Goal: Transaction & Acquisition: Purchase product/service

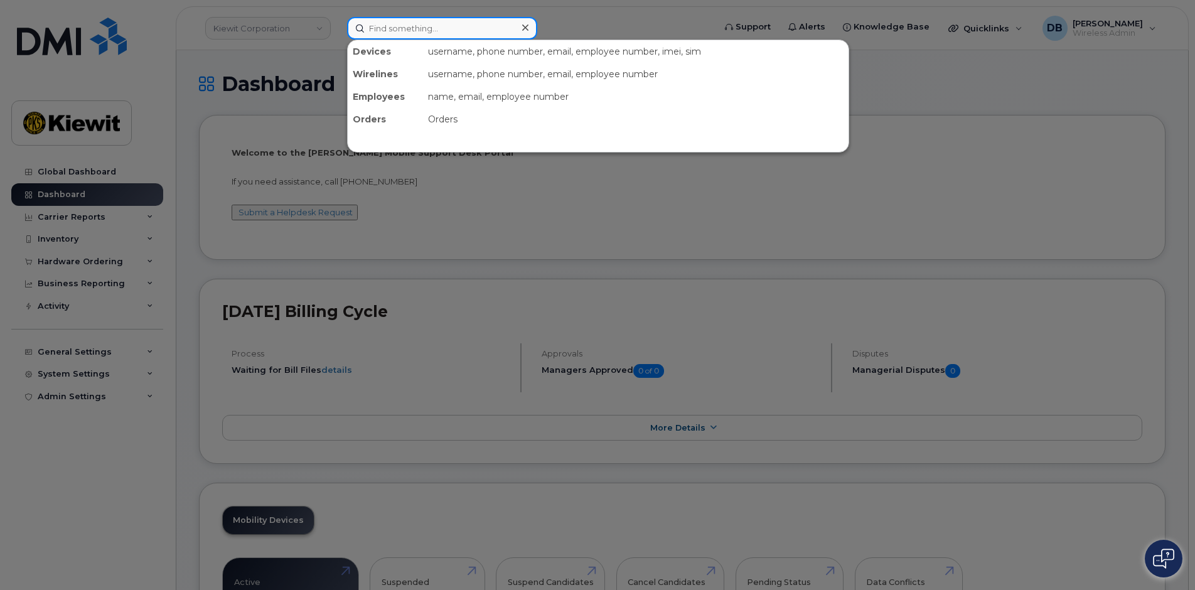
click at [444, 35] on input at bounding box center [442, 28] width 190 height 23
paste input "[PHONE_NUMBER]"
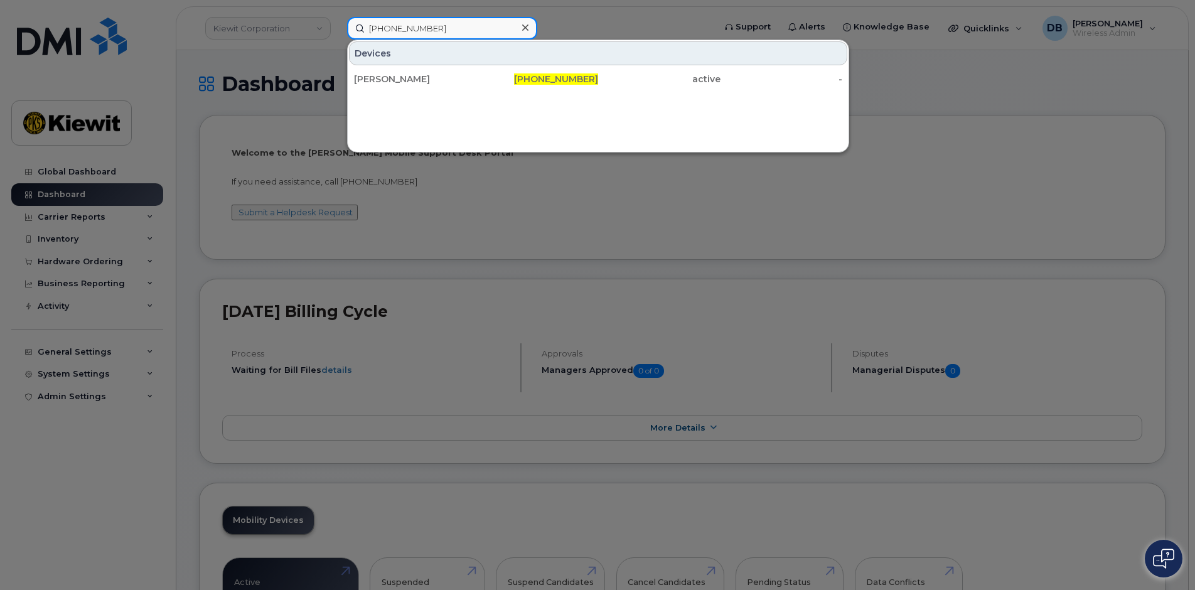
type input "[PHONE_NUMBER]"
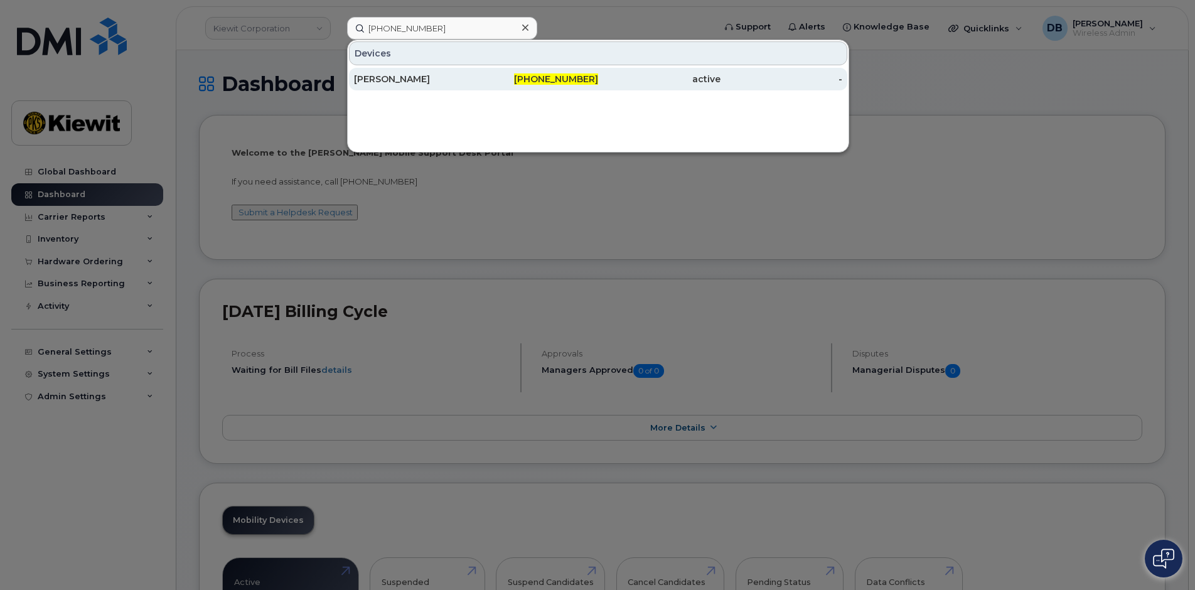
click at [415, 74] on div "[PERSON_NAME]" at bounding box center [415, 79] width 122 height 13
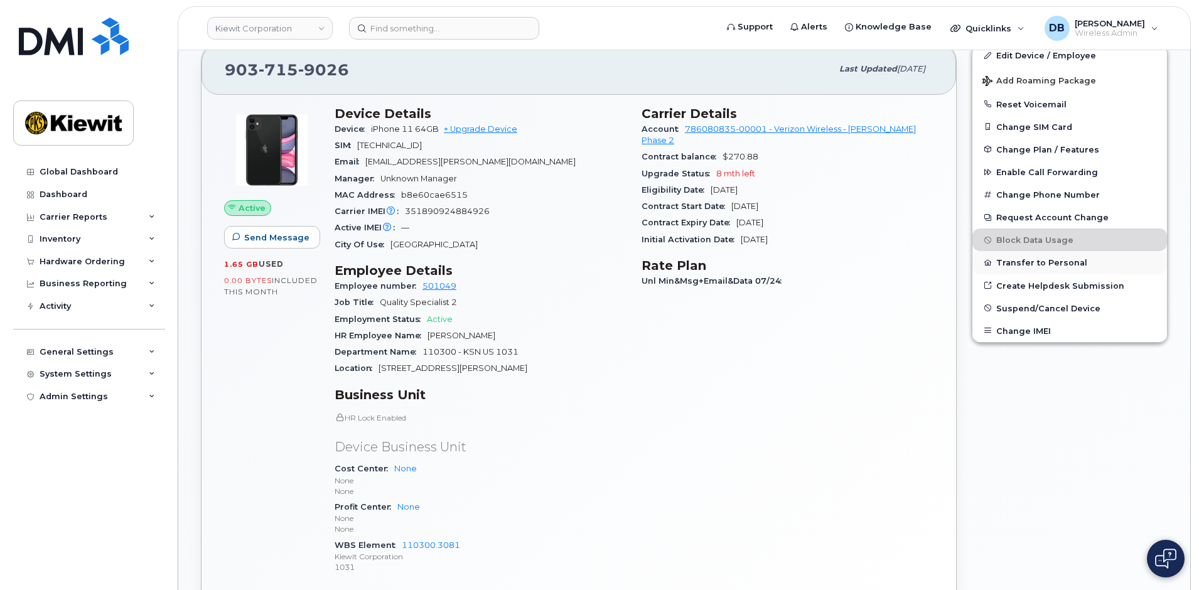
scroll to position [188, 0]
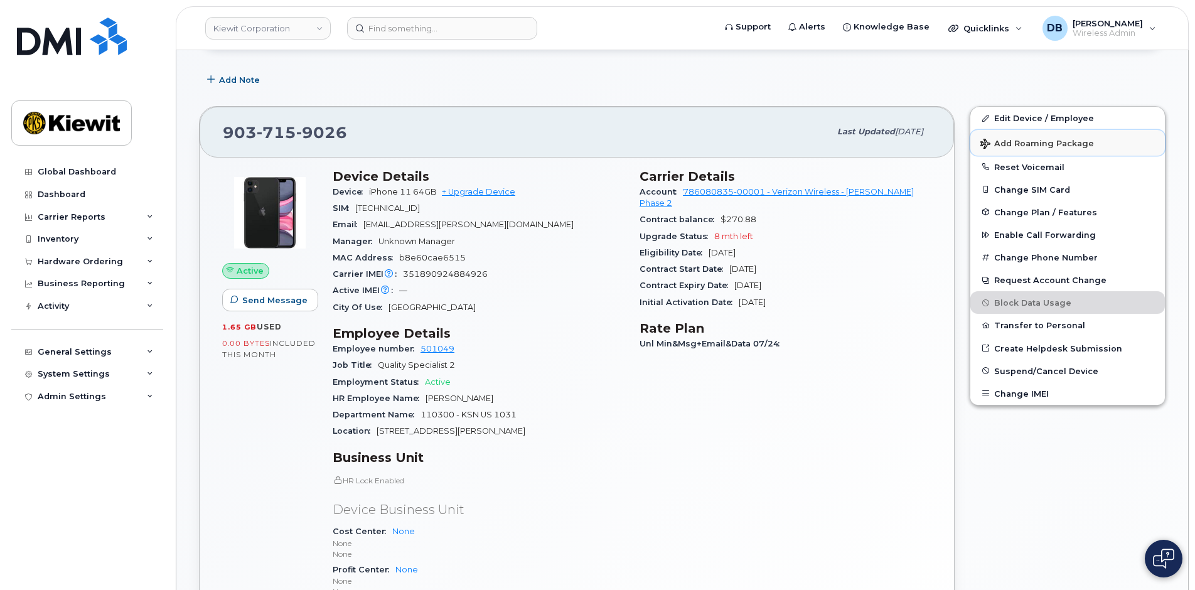
click at [1037, 140] on span "Add Roaming Package" at bounding box center [1037, 145] width 114 height 12
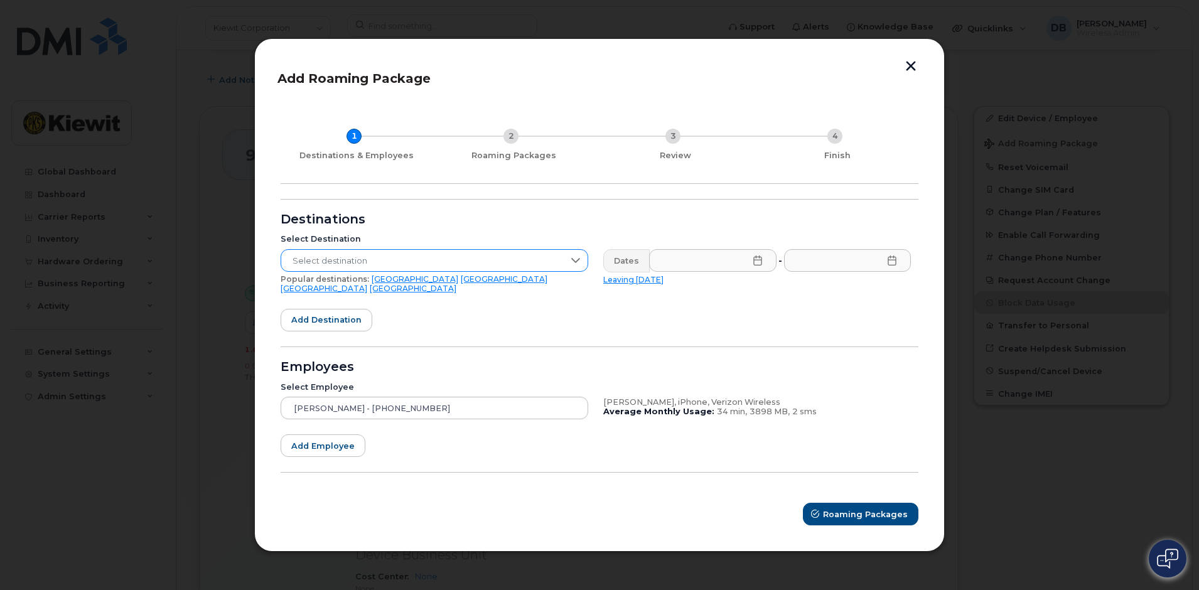
click at [569, 262] on div at bounding box center [576, 260] width 24 height 21
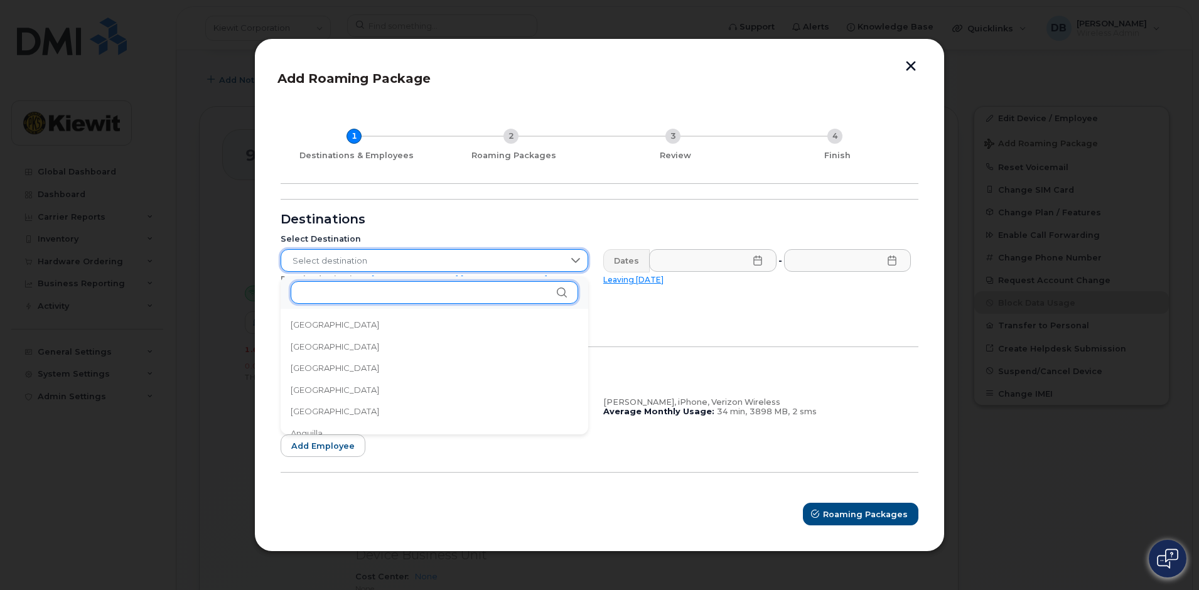
click at [462, 288] on input "text" at bounding box center [434, 292] width 287 height 23
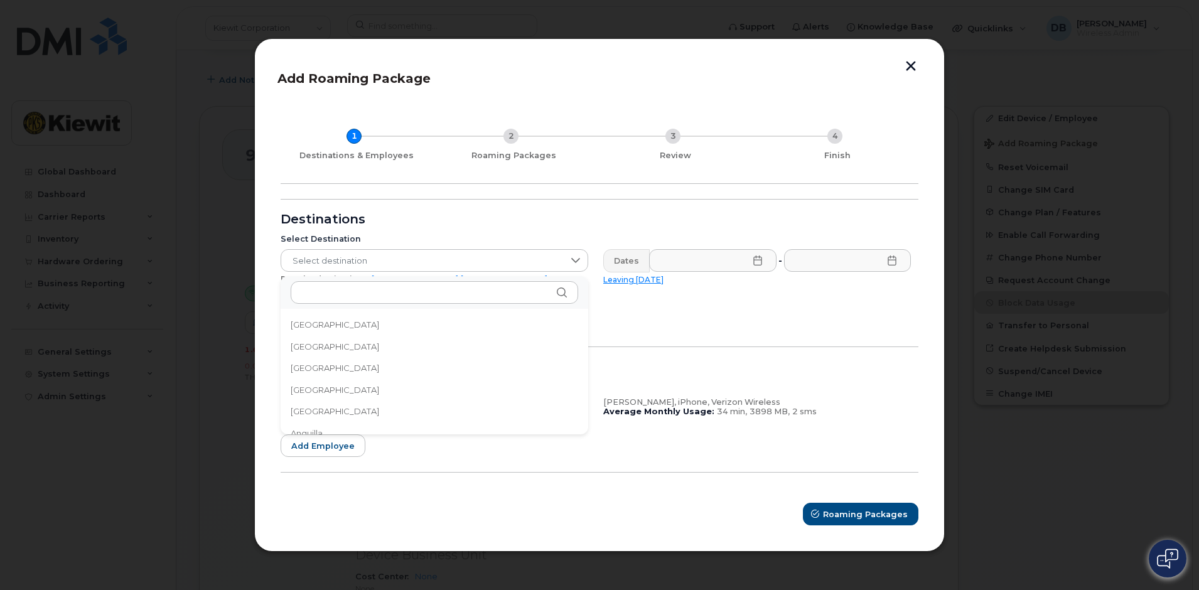
click at [785, 302] on form "Destinations Select Destination Select destination Popular destinations: [GEOGR…" at bounding box center [600, 362] width 638 height 327
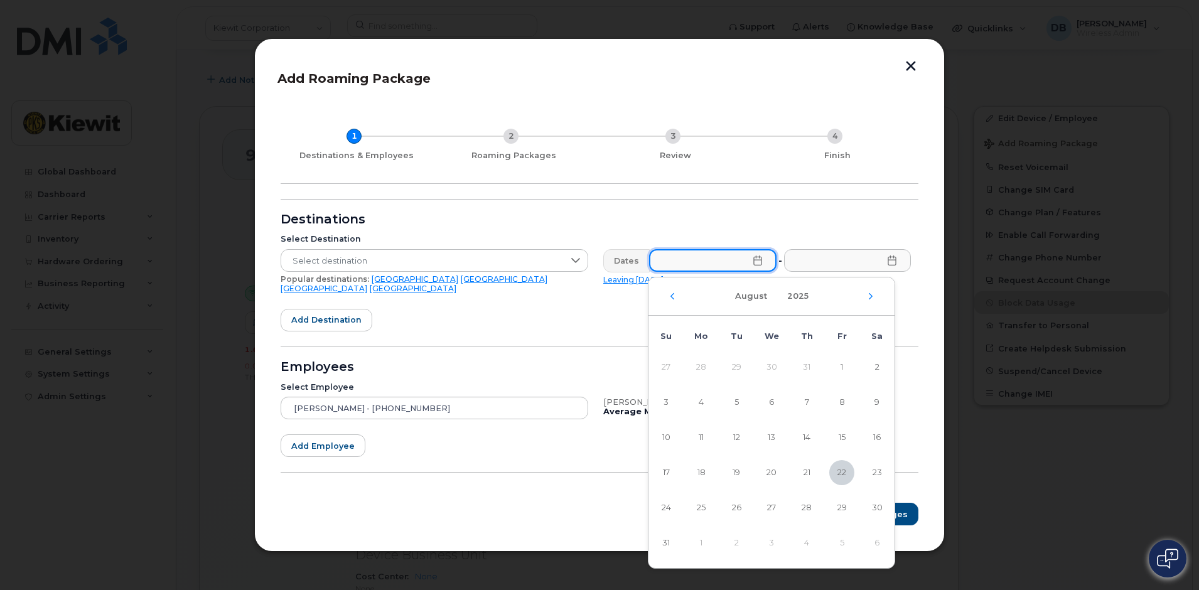
click at [704, 267] on input "text" at bounding box center [712, 260] width 127 height 23
click at [667, 506] on span "24" at bounding box center [665, 507] width 25 height 25
type input "[DATE]"
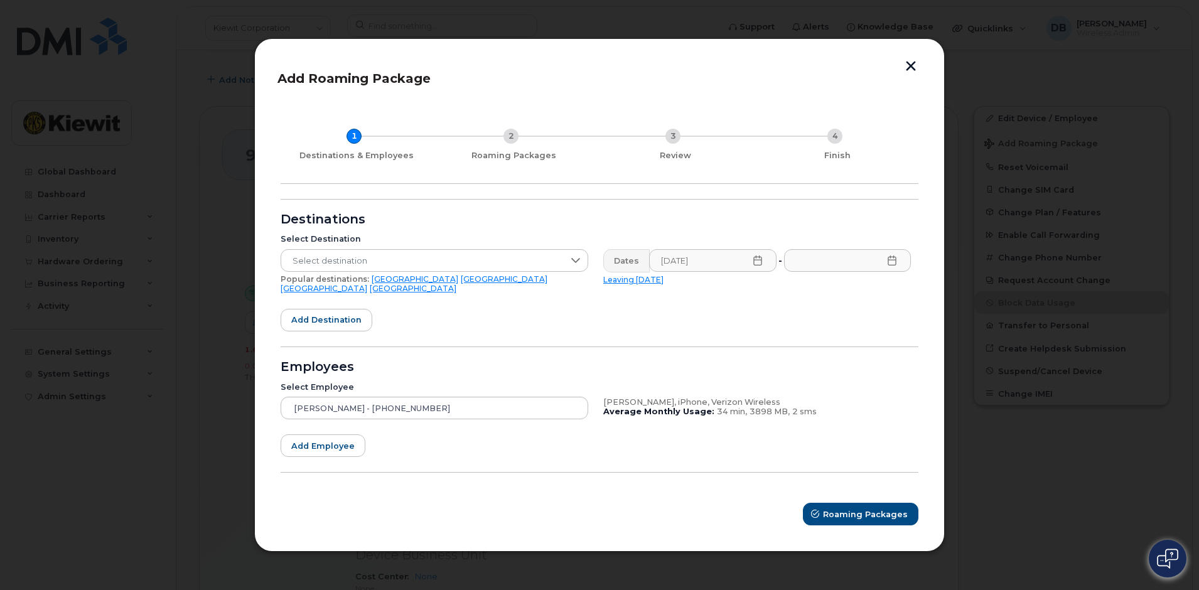
click at [894, 265] on icon at bounding box center [892, 260] width 10 height 10
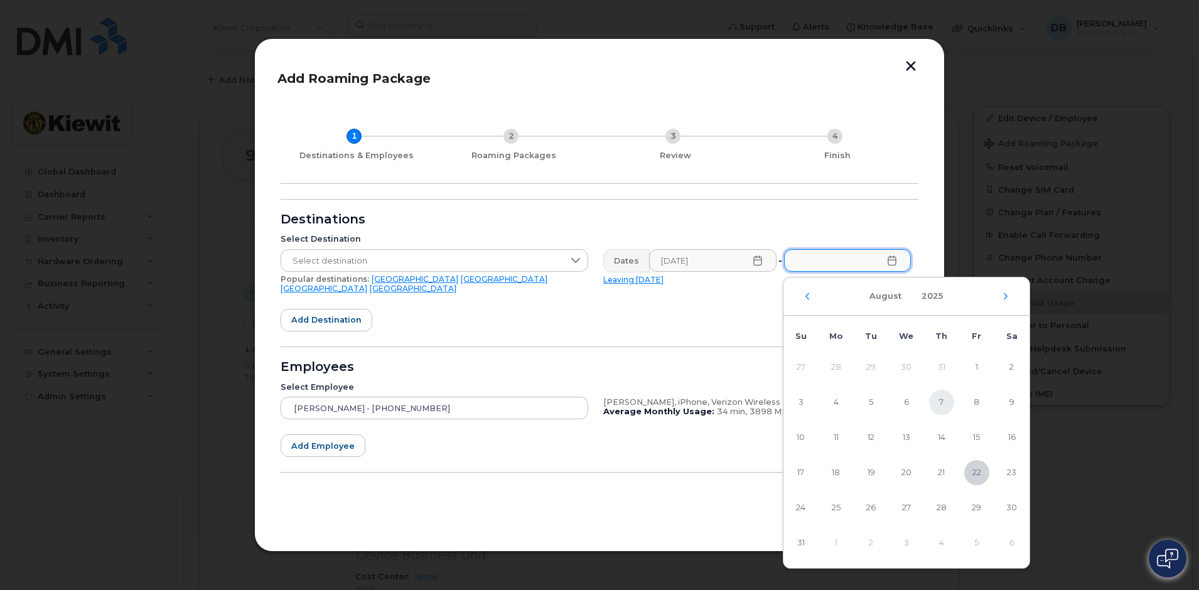
click at [938, 410] on span "7" at bounding box center [941, 402] width 25 height 25
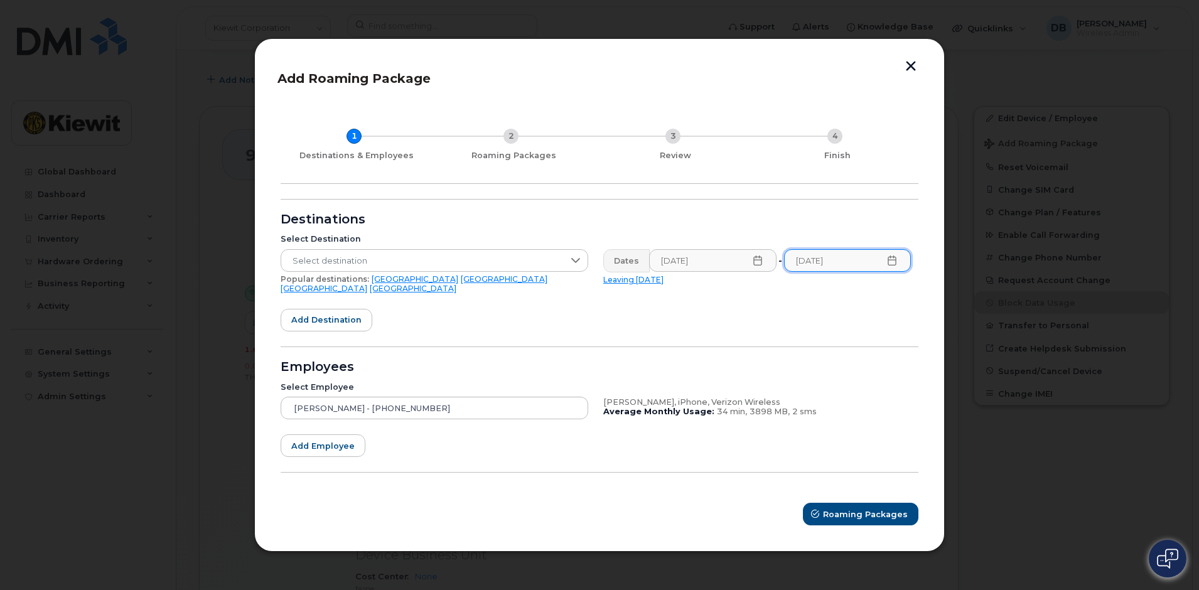
click at [891, 265] on icon at bounding box center [892, 260] width 10 height 10
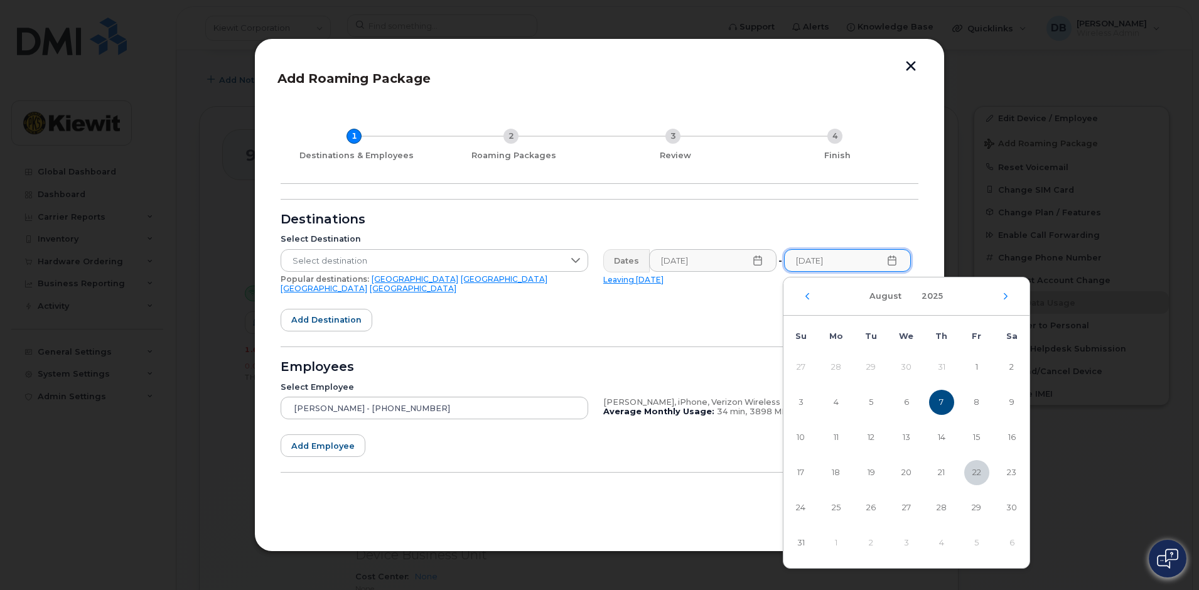
click at [1003, 286] on div "[DATE]" at bounding box center [906, 296] width 246 height 38
click at [1003, 291] on div "[DATE]" at bounding box center [906, 296] width 246 height 38
click at [1004, 294] on icon "Next Month" at bounding box center [1005, 295] width 4 height 6
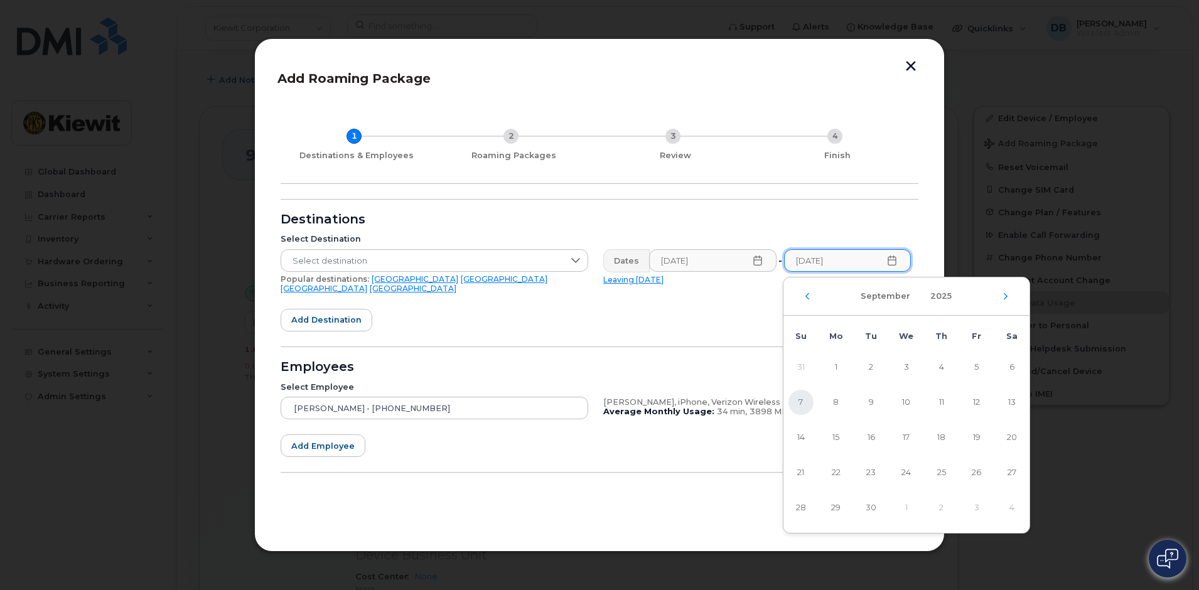
click at [799, 406] on span "7" at bounding box center [800, 402] width 25 height 25
type input "[DATE]"
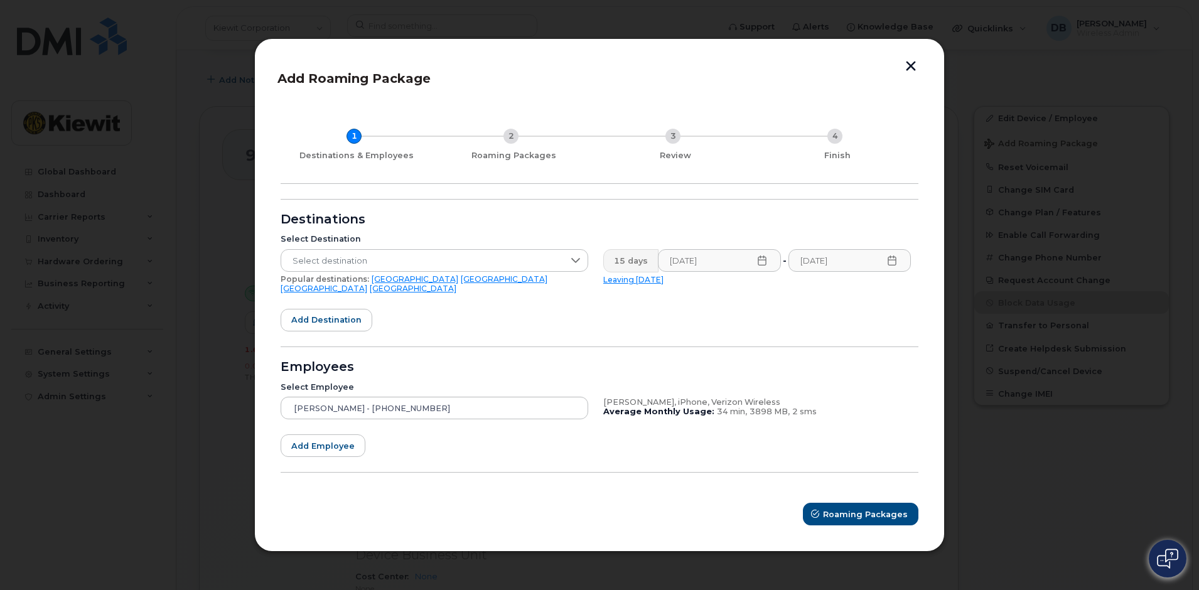
click at [732, 336] on form "Destinations Select Destination Select destination Popular destinations: [GEOGR…" at bounding box center [600, 362] width 638 height 327
click at [502, 270] on span "Select destination" at bounding box center [422, 261] width 282 height 23
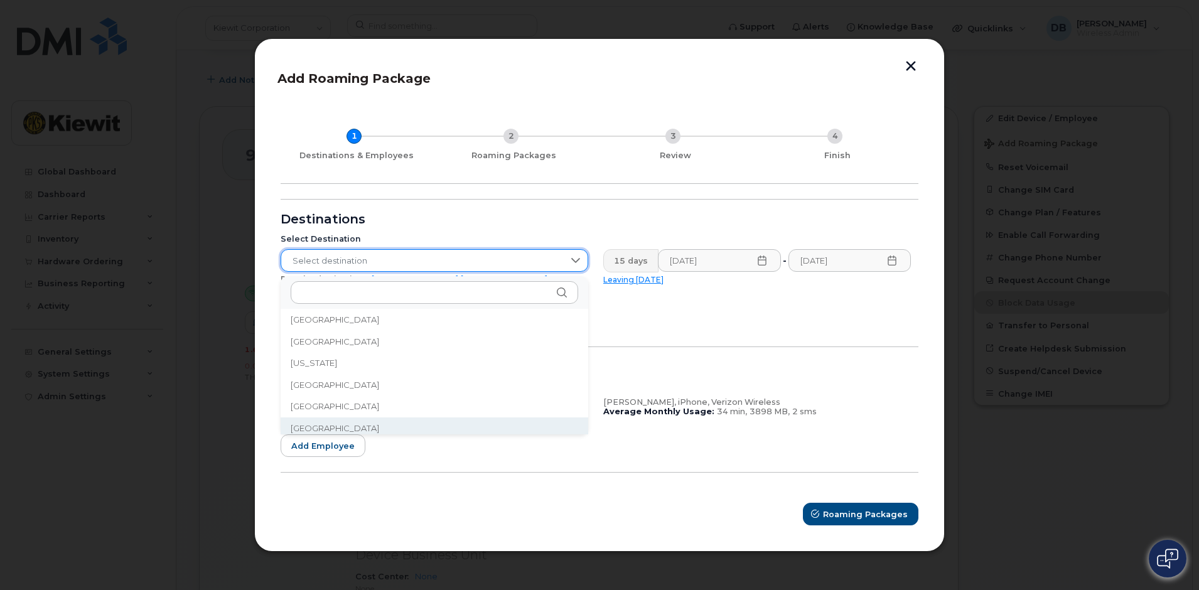
scroll to position [1549, 0]
click at [301, 419] on span "[GEOGRAPHIC_DATA]" at bounding box center [335, 424] width 88 height 12
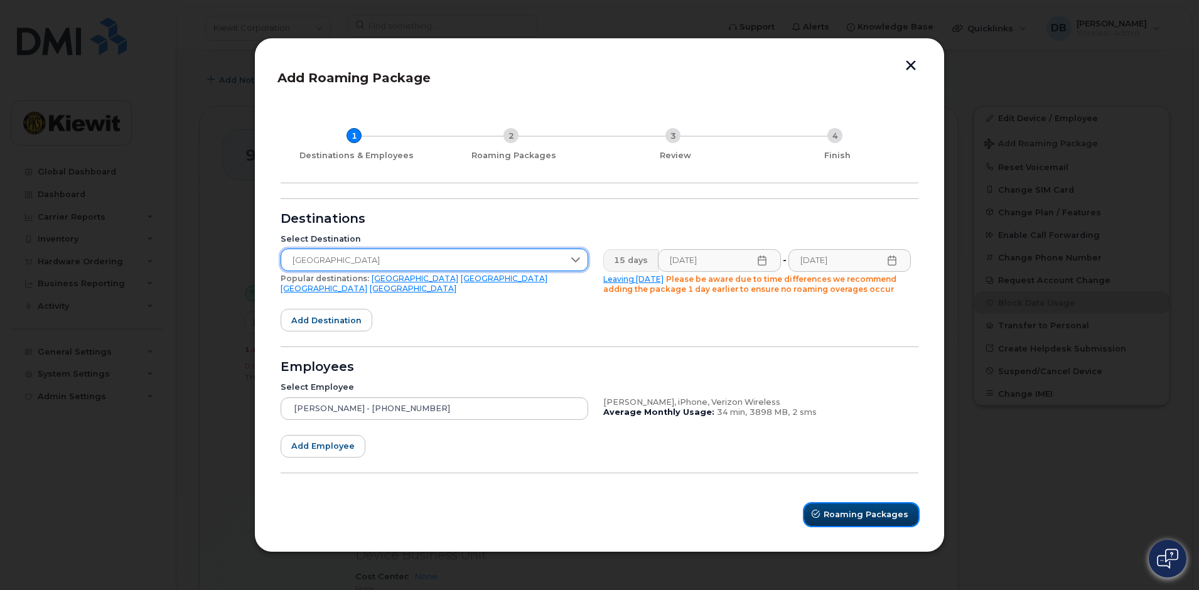
click at [877, 518] on span "Roaming Packages" at bounding box center [865, 514] width 85 height 12
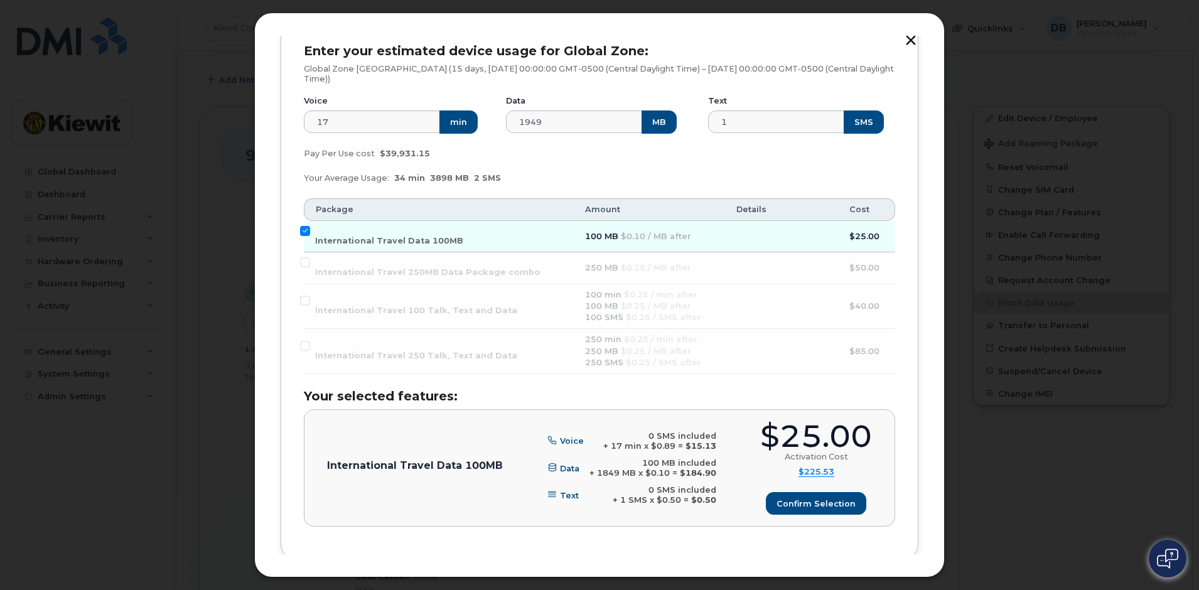
scroll to position [126, 0]
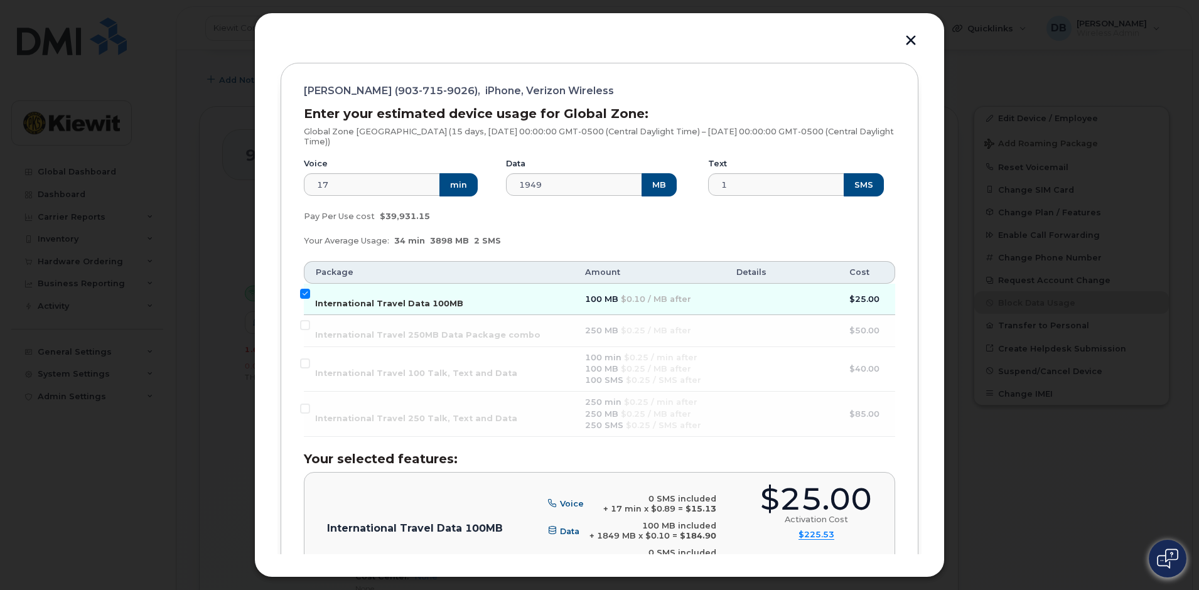
click at [304, 294] on input "International Travel Data 100MB" at bounding box center [305, 294] width 10 height 10
checkbox input "false"
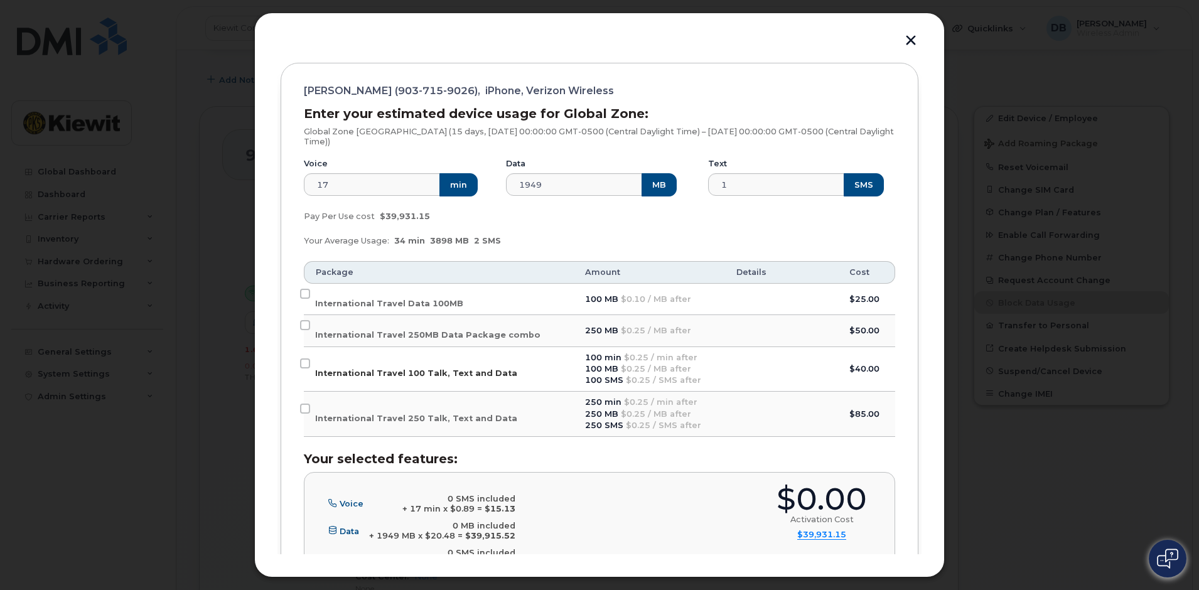
scroll to position [188, 0]
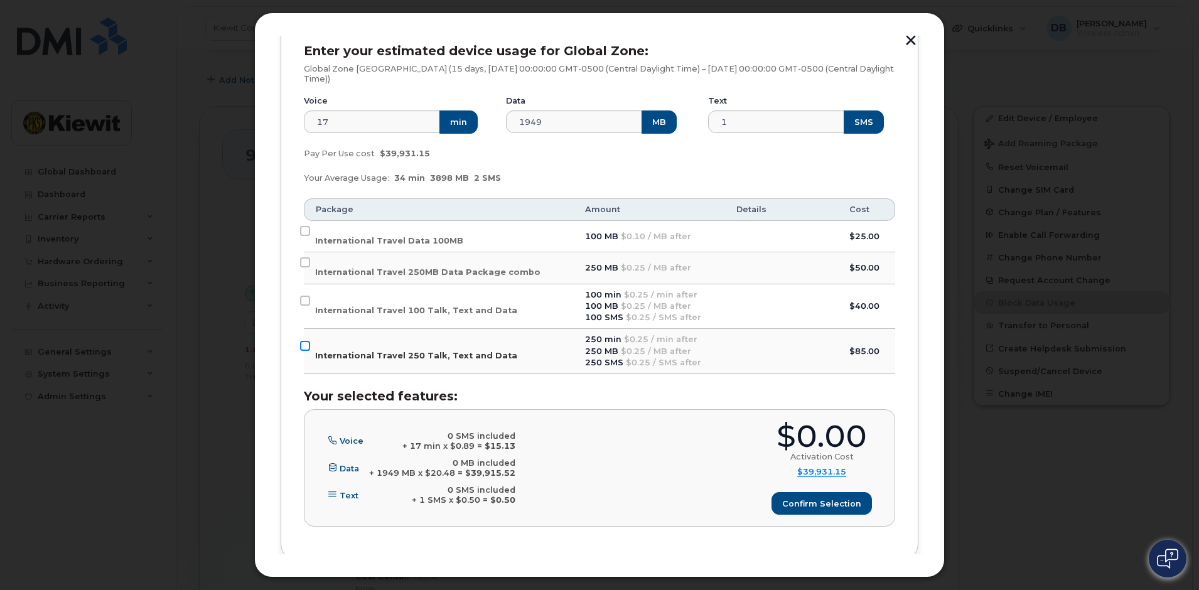
click at [306, 348] on input "International Travel 250 Talk, Text and Data" at bounding box center [305, 346] width 10 height 10
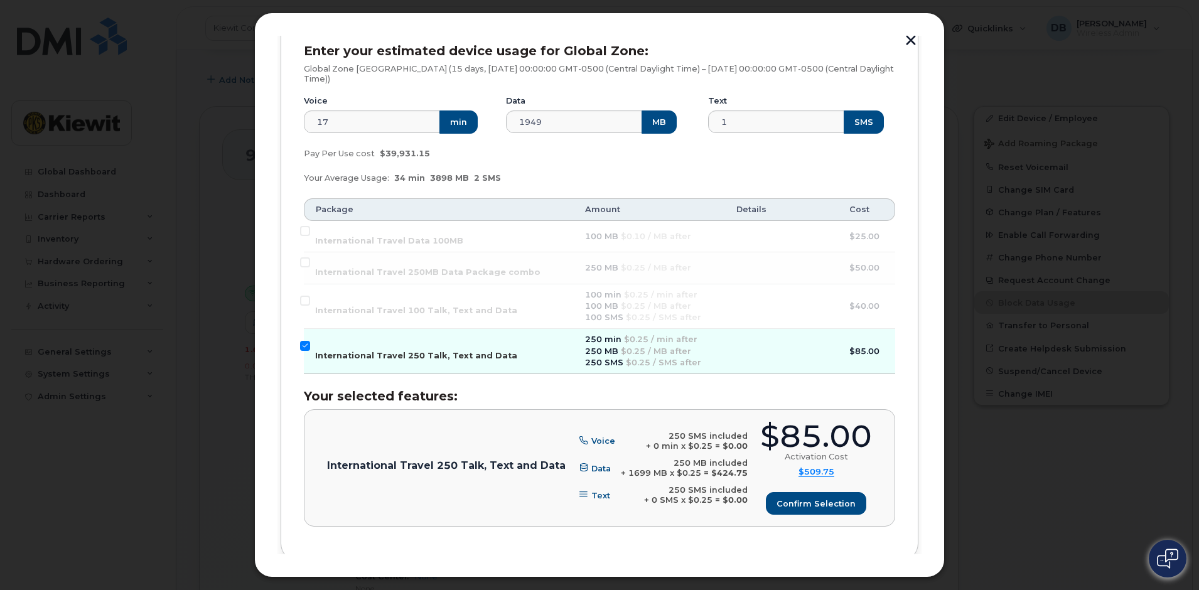
click at [306, 348] on input "International Travel 250 Talk, Text and Data" at bounding box center [305, 346] width 10 height 10
checkbox input "false"
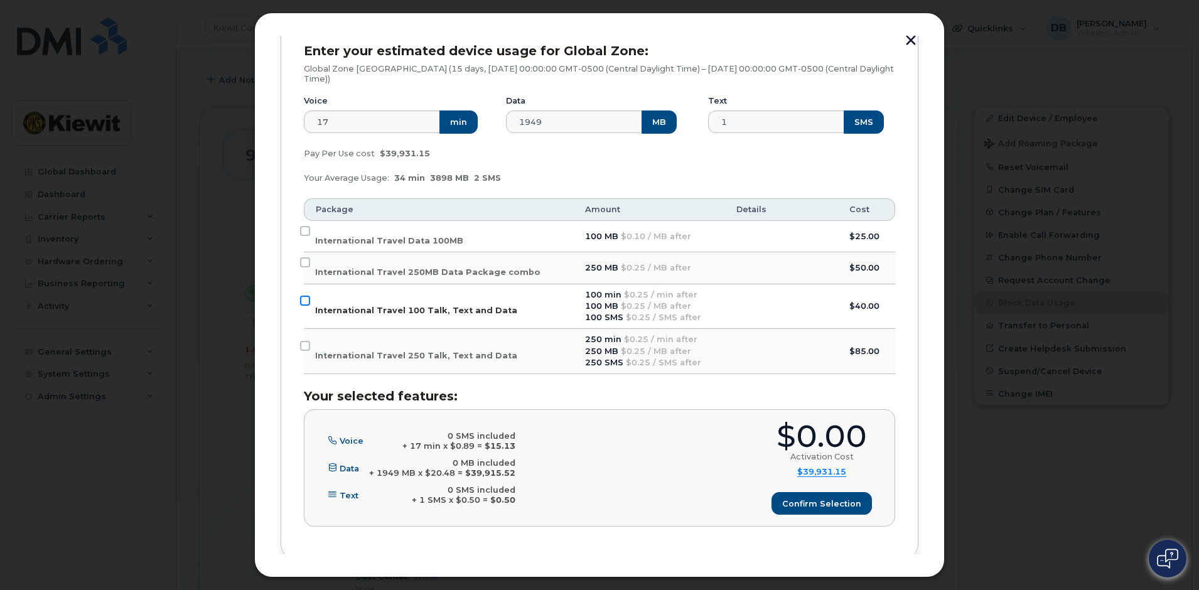
click at [301, 297] on input "International Travel 100 Talk, Text and Data" at bounding box center [305, 301] width 10 height 10
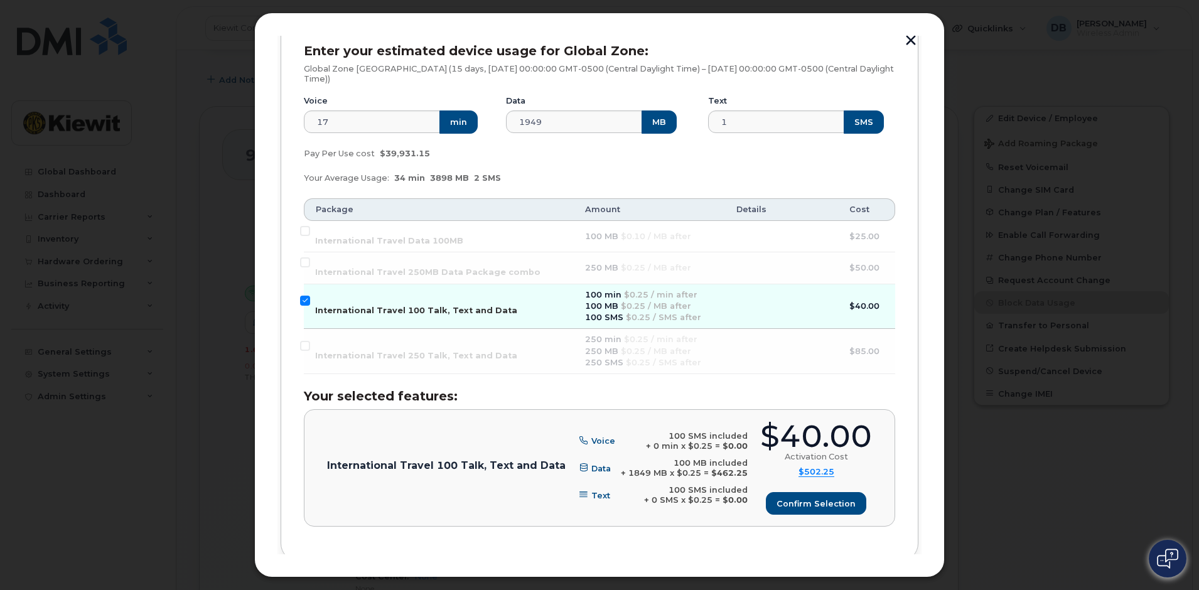
click at [301, 297] on input "International Travel 100 Talk, Text and Data" at bounding box center [305, 301] width 10 height 10
checkbox input "false"
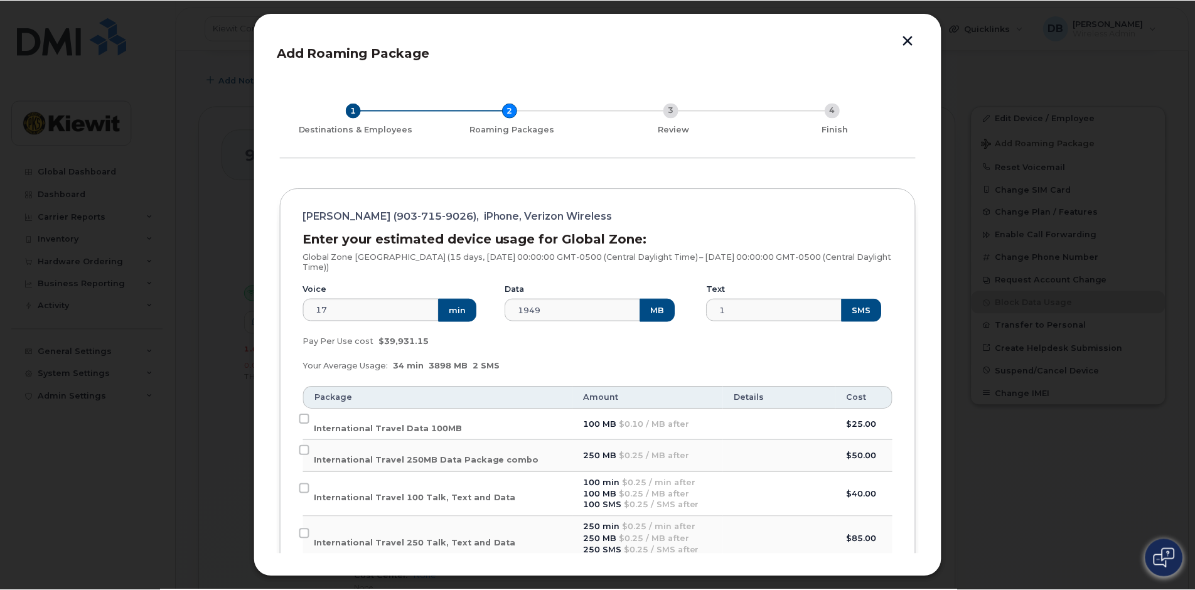
scroll to position [251, 0]
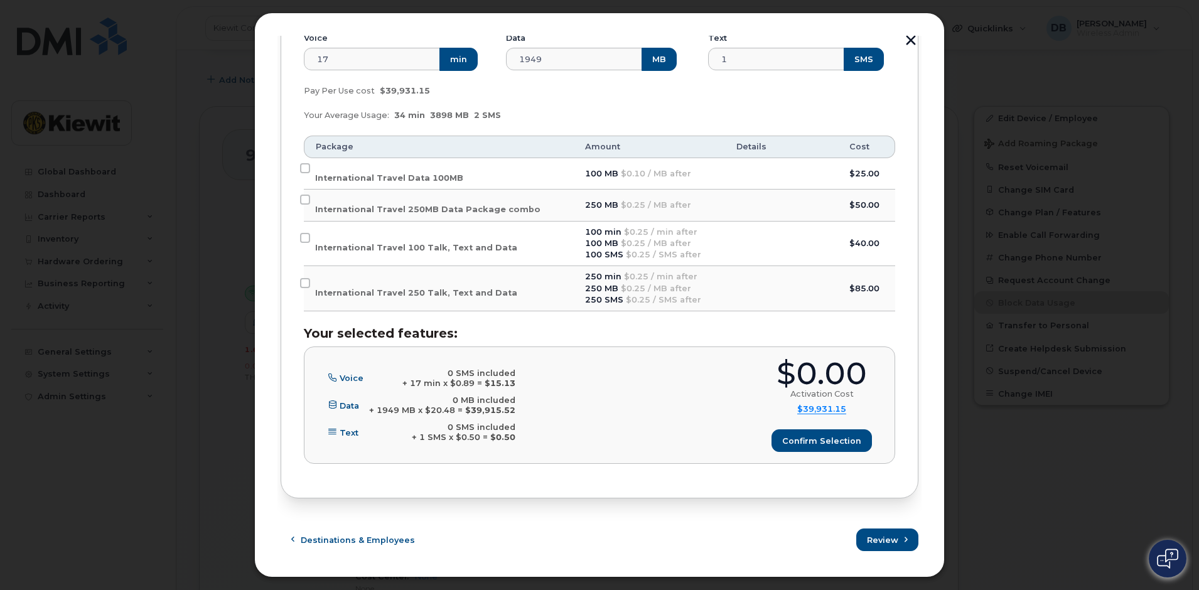
click at [907, 41] on button "button" at bounding box center [910, 41] width 19 height 13
